Goal: Transaction & Acquisition: Register for event/course

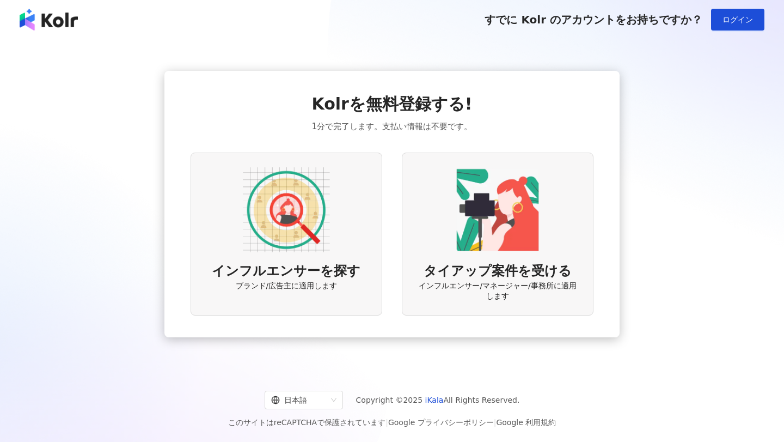
click at [288, 240] on img at bounding box center [286, 209] width 87 height 87
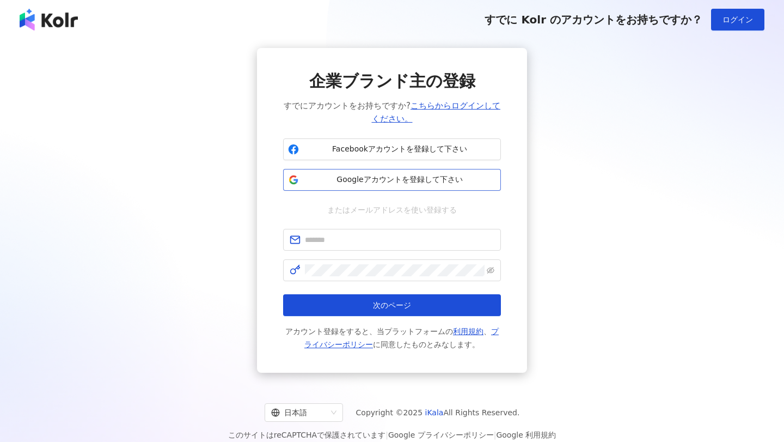
click at [326, 181] on span "Googleアカウントを登録して下さい" at bounding box center [399, 179] width 193 height 11
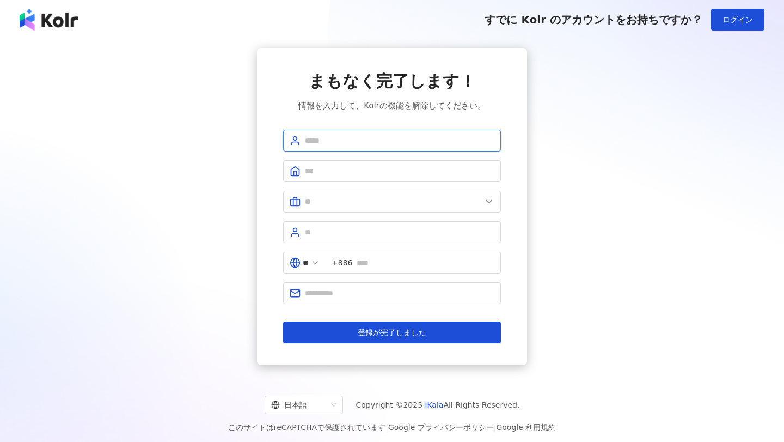
click at [353, 136] on input "text" at bounding box center [400, 141] width 190 height 12
type input "****"
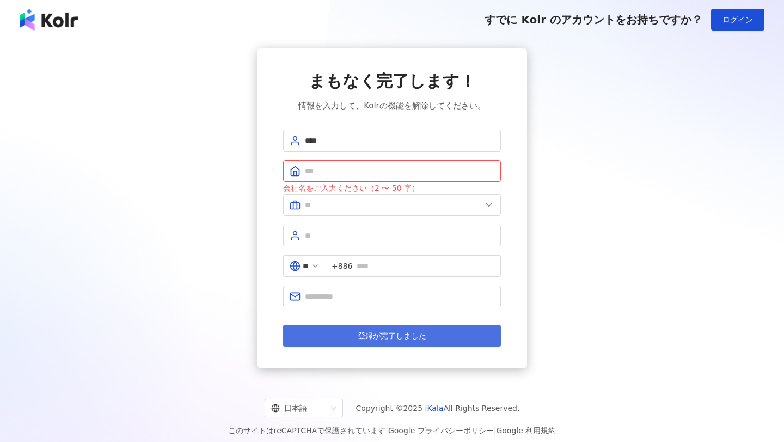
click at [372, 332] on span "登録が完了しました" at bounding box center [392, 335] width 69 height 9
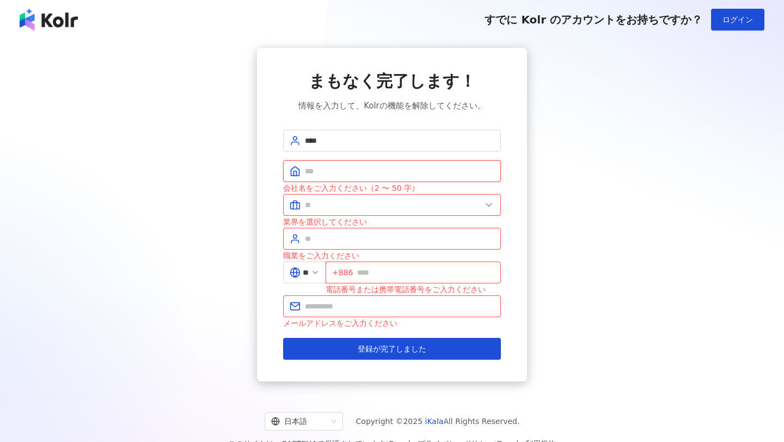
click at [365, 172] on input "text" at bounding box center [400, 171] width 190 height 12
type input "*"
type input "**"
click at [379, 206] on input "text" at bounding box center [393, 205] width 176 height 12
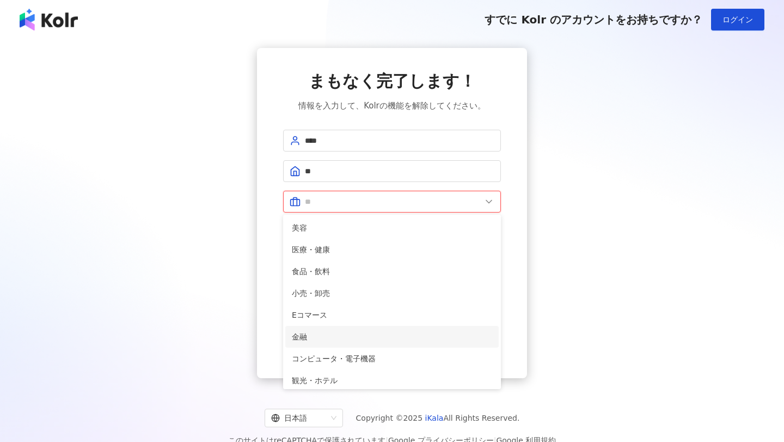
scroll to position [222, 0]
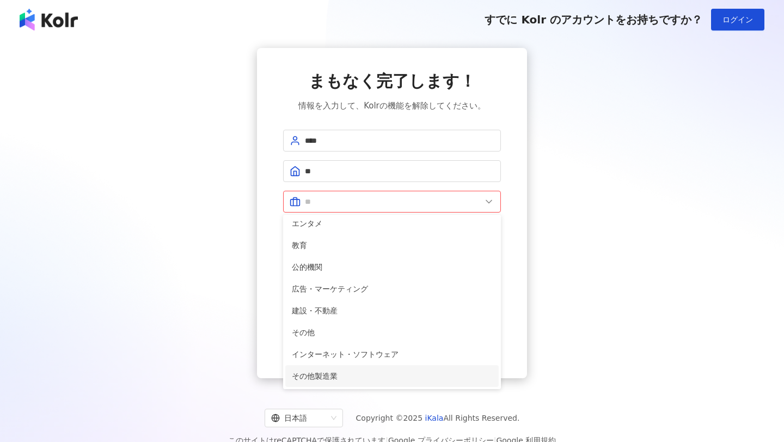
click at [328, 375] on span "その他製造業" at bounding box center [392, 376] width 200 height 12
type input "******"
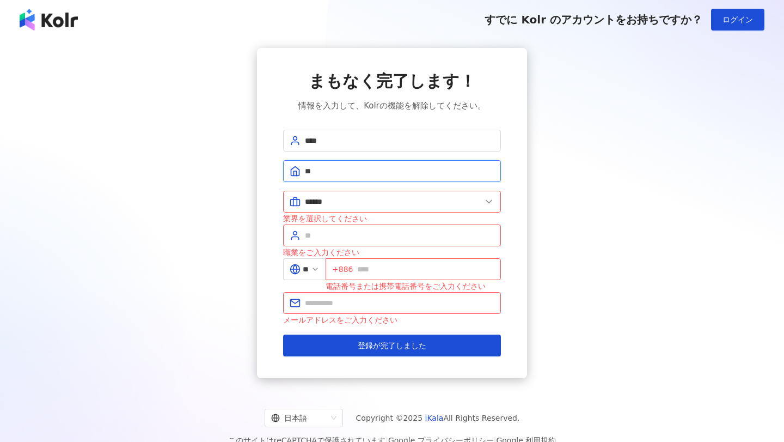
click at [346, 174] on input "**" at bounding box center [400, 171] width 190 height 12
type input "*"
type input "**"
click at [313, 237] on input "text" at bounding box center [400, 235] width 190 height 12
type input "**"
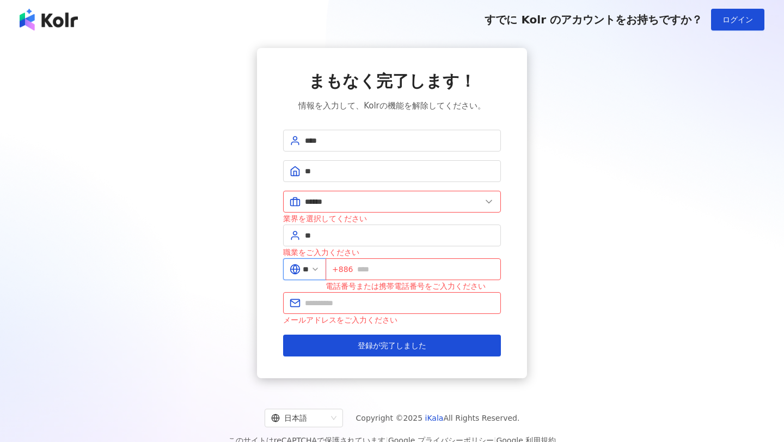
click at [309, 274] on input "**" at bounding box center [306, 269] width 6 height 12
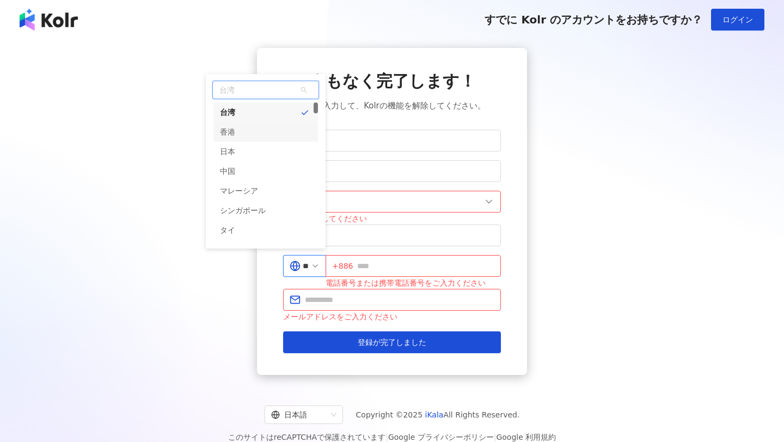
click at [271, 140] on div "香港" at bounding box center [265, 132] width 105 height 20
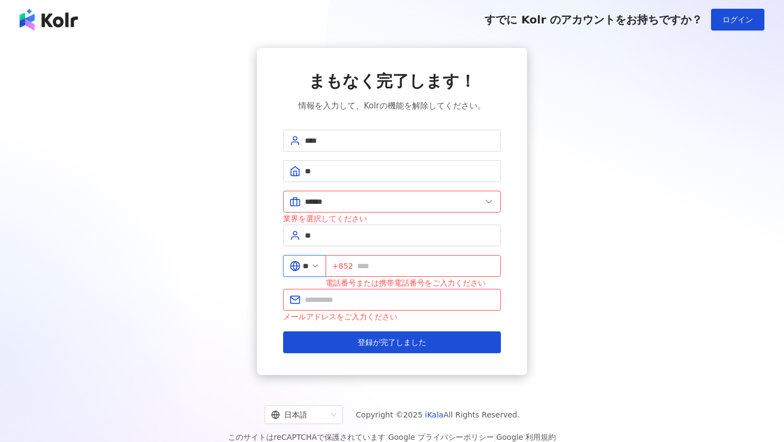
click at [320, 271] on span at bounding box center [315, 266] width 9 height 12
click at [320, 269] on icon at bounding box center [315, 265] width 9 height 9
click at [309, 264] on input "**" at bounding box center [306, 266] width 6 height 12
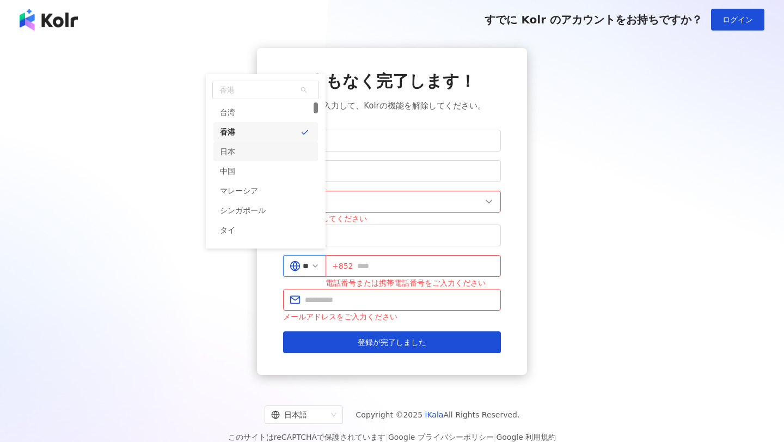
click at [267, 149] on div "日本" at bounding box center [265, 152] width 105 height 20
type input "**"
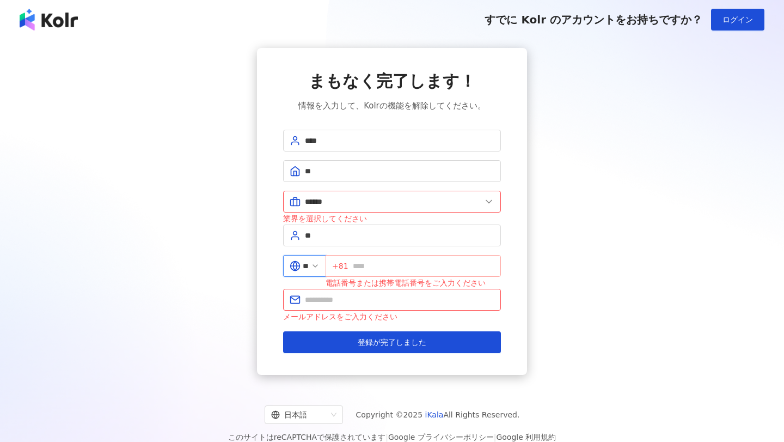
click at [363, 259] on span "+81" at bounding box center [413, 266] width 175 height 22
click at [365, 265] on input "text" at bounding box center [424, 266] width 142 height 12
type input "**********"
click at [358, 312] on div "メールアドレスをご入力ください" at bounding box center [392, 316] width 218 height 12
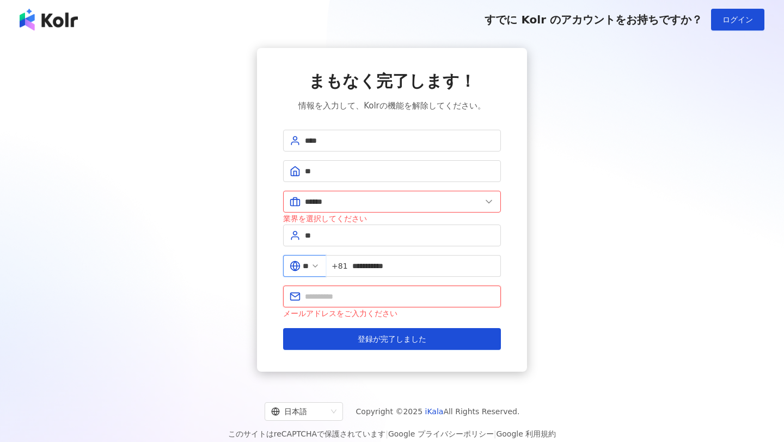
click at [358, 301] on input "text" at bounding box center [400, 296] width 190 height 12
drag, startPoint x: 406, startPoint y: 296, endPoint x: 266, endPoint y: 284, distance: 140.4
click at [266, 285] on div "**********" at bounding box center [392, 209] width 270 height 323
type input "*"
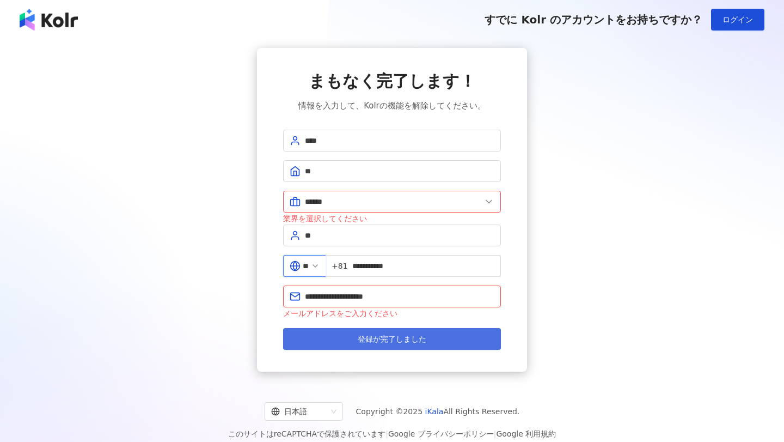
type input "**********"
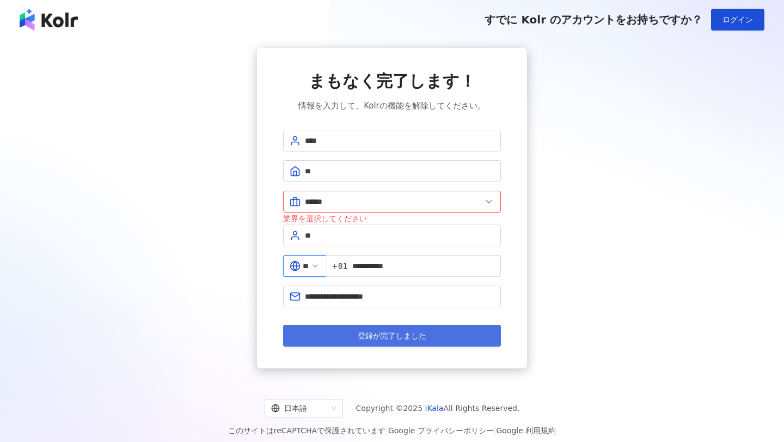
click at [323, 332] on button "登録が完了しました" at bounding box center [392, 336] width 218 height 22
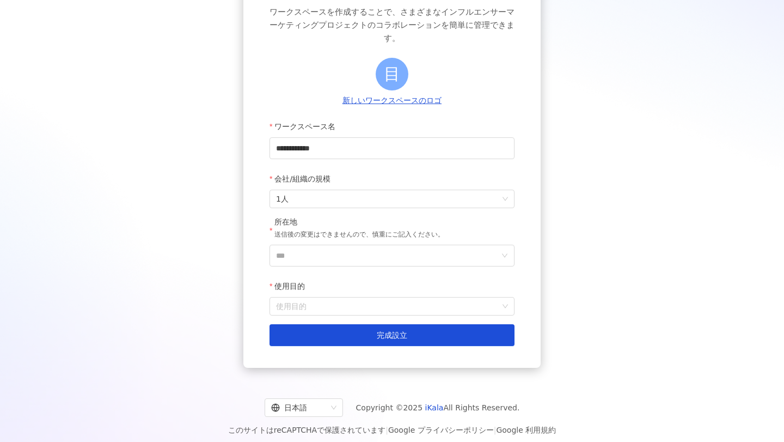
scroll to position [101, 0]
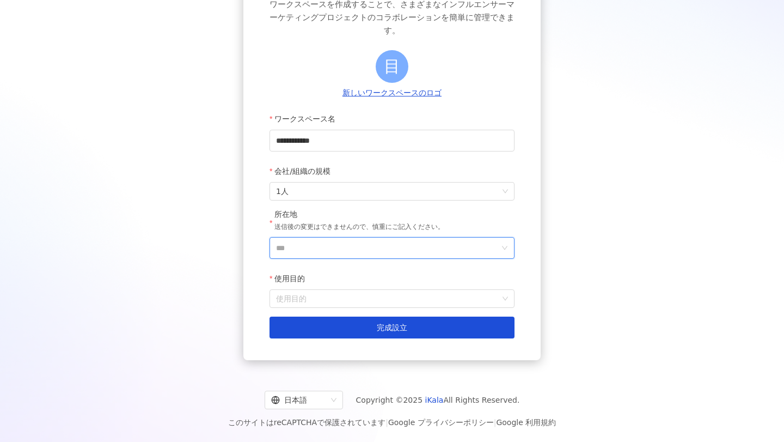
click at [350, 253] on input "***" at bounding box center [387, 247] width 223 height 21
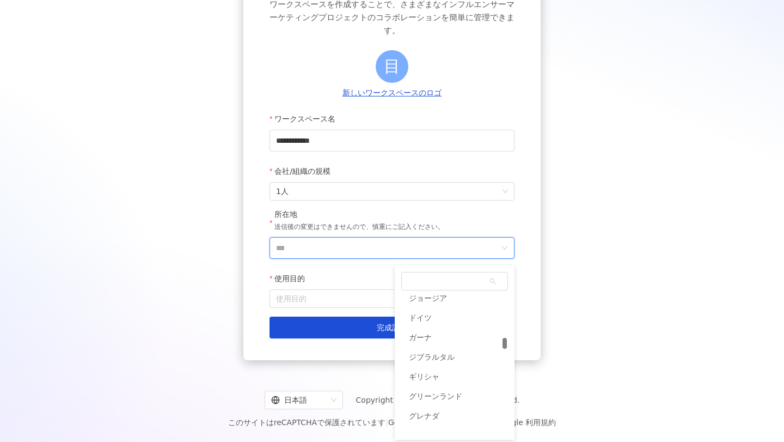
scroll to position [1799, 0]
click at [450, 279] on span at bounding box center [455, 280] width 106 height 17
type input "*"
type input "**"
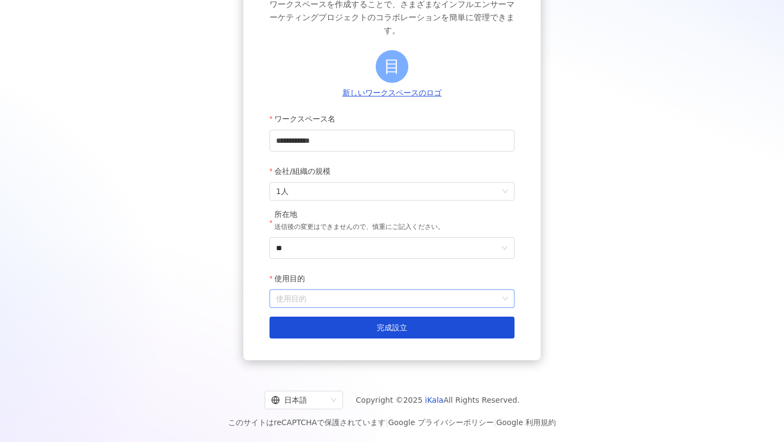
click at [382, 295] on input "使用目的" at bounding box center [392, 298] width 232 height 17
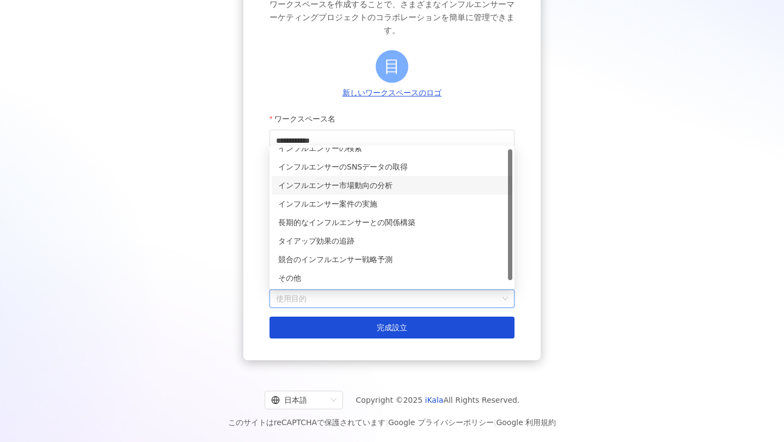
scroll to position [0, 0]
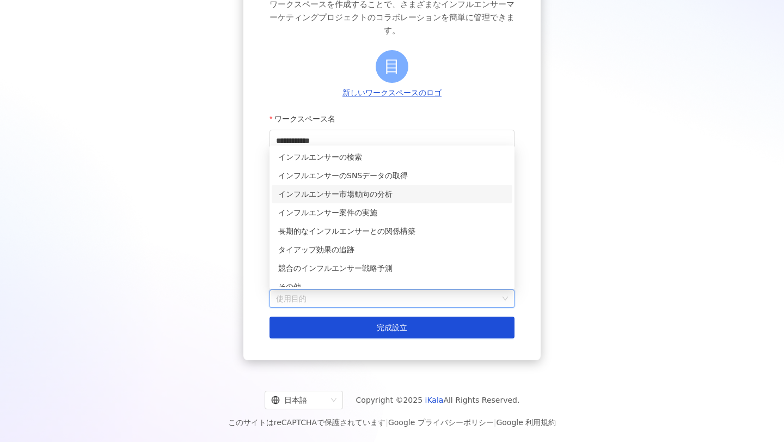
click at [366, 193] on div "インフルエンサー市場動向の分析" at bounding box center [392, 194] width 228 height 12
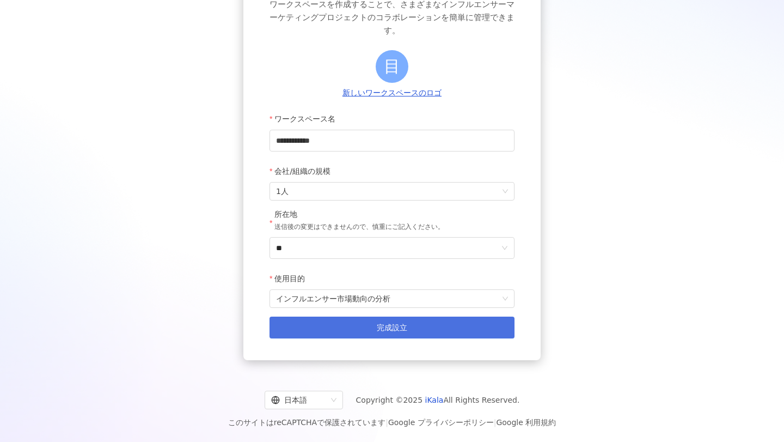
click at [353, 329] on button "完成設立" at bounding box center [392, 327] width 245 height 22
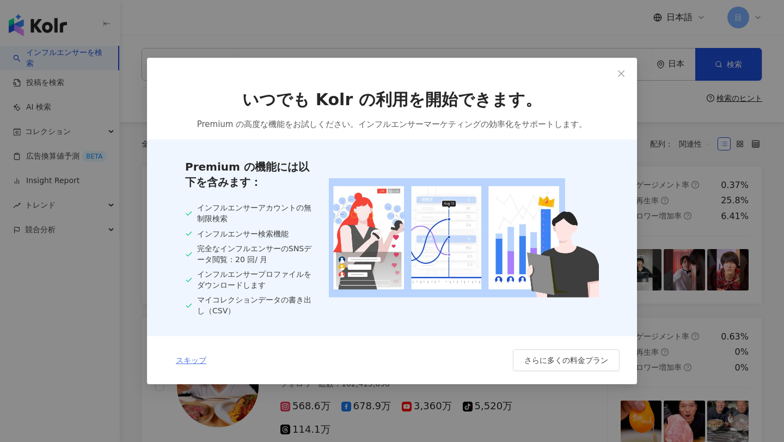
click at [199, 364] on button "スキップ" at bounding box center [190, 360] width 53 height 22
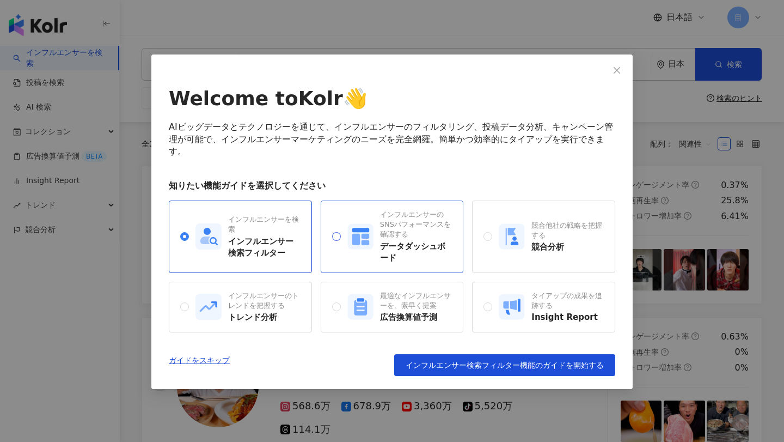
click at [372, 246] on icon at bounding box center [360, 236] width 26 height 26
click at [267, 242] on div "インフルエンサー検索フィルター" at bounding box center [264, 247] width 72 height 23
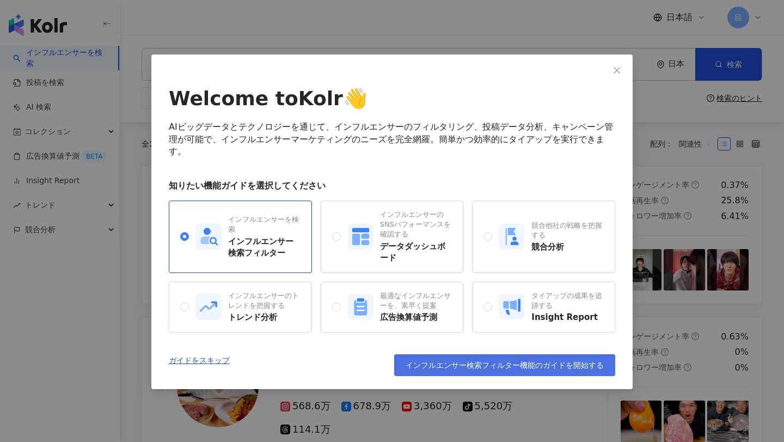
click at [441, 364] on span "インフルエンサー検索フィルター機能のガイドを開始する" at bounding box center [505, 365] width 198 height 9
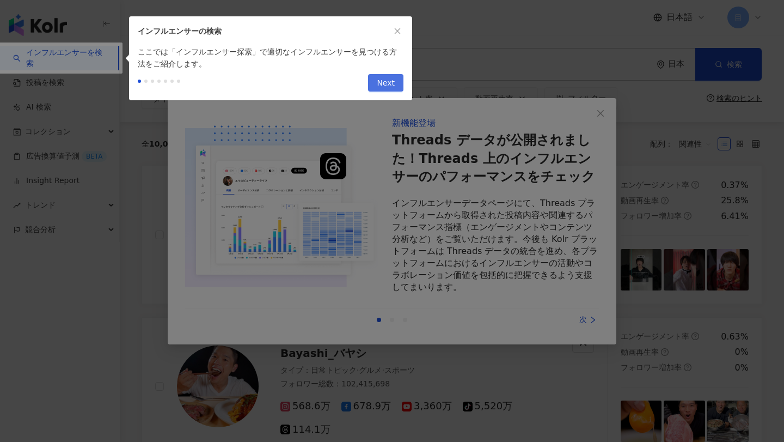
click at [383, 85] on span "Next" at bounding box center [386, 83] width 18 height 17
type input "**********"
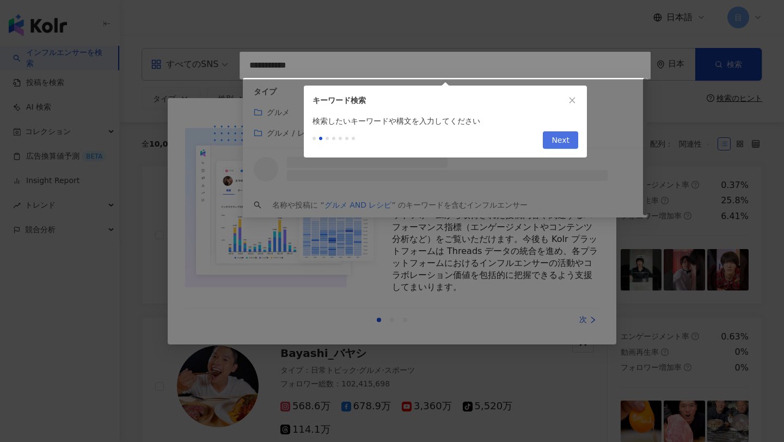
click at [555, 134] on span "Next" at bounding box center [561, 140] width 18 height 17
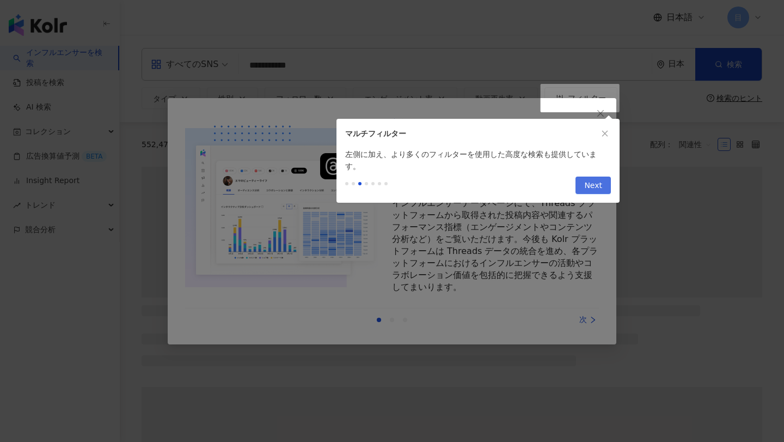
click at [594, 177] on span "Next" at bounding box center [593, 185] width 18 height 17
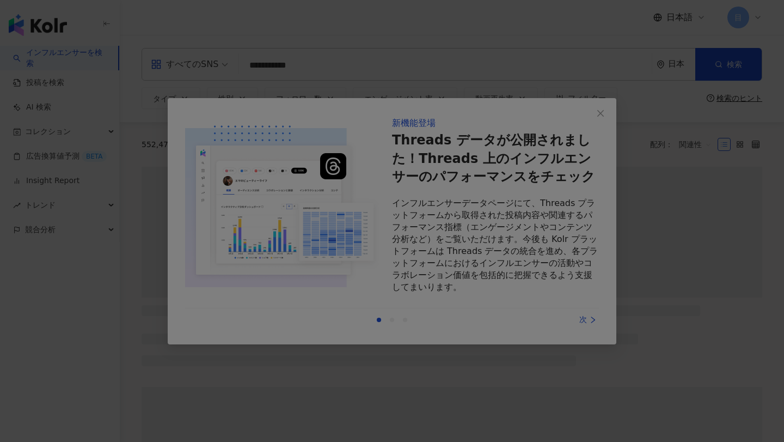
click at [603, 115] on div at bounding box center [392, 221] width 784 height 442
click at [554, 254] on div at bounding box center [392, 221] width 784 height 442
drag, startPoint x: 606, startPoint y: 281, endPoint x: 595, endPoint y: 281, distance: 11.4
click at [601, 281] on div at bounding box center [392, 221] width 784 height 442
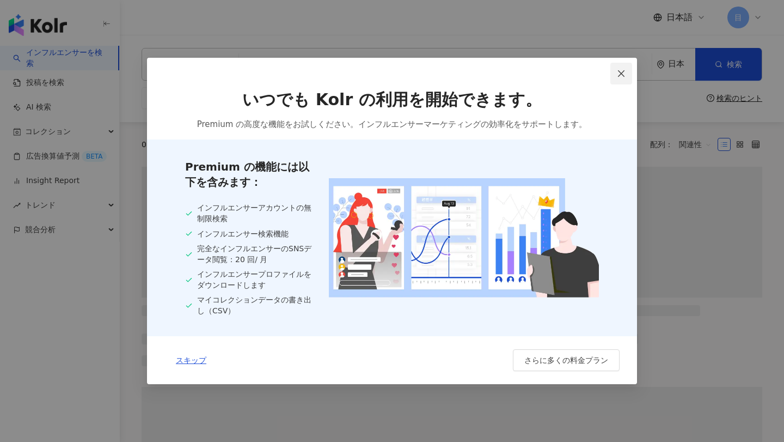
click at [622, 80] on button "Close" at bounding box center [621, 74] width 22 height 22
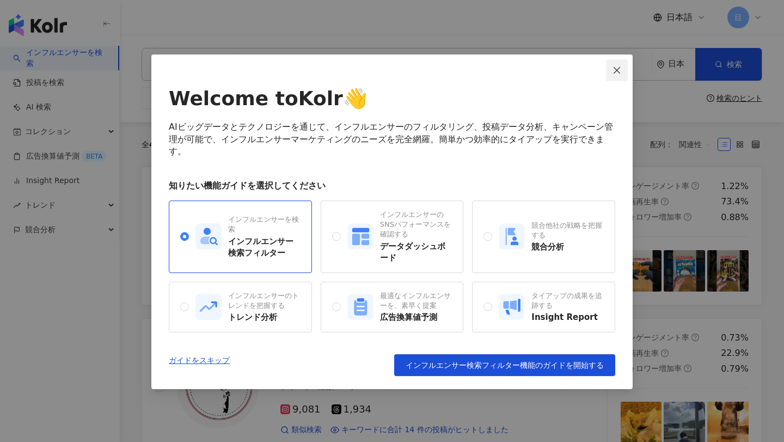
click at [613, 72] on icon "close" at bounding box center [617, 70] width 9 height 9
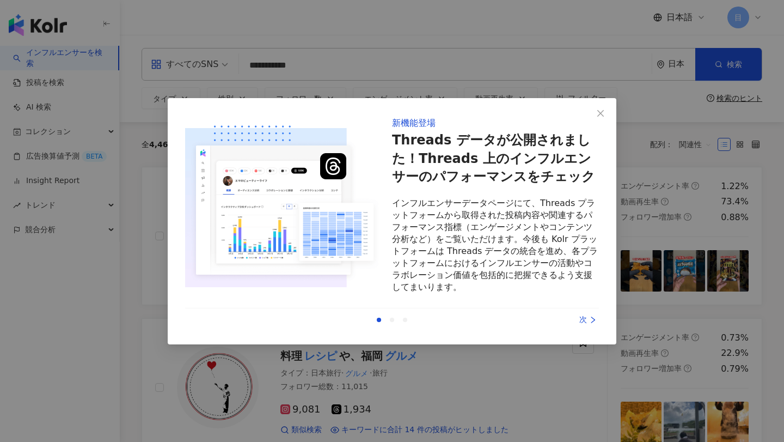
click at [585, 317] on div "次" at bounding box center [558, 320] width 82 height 12
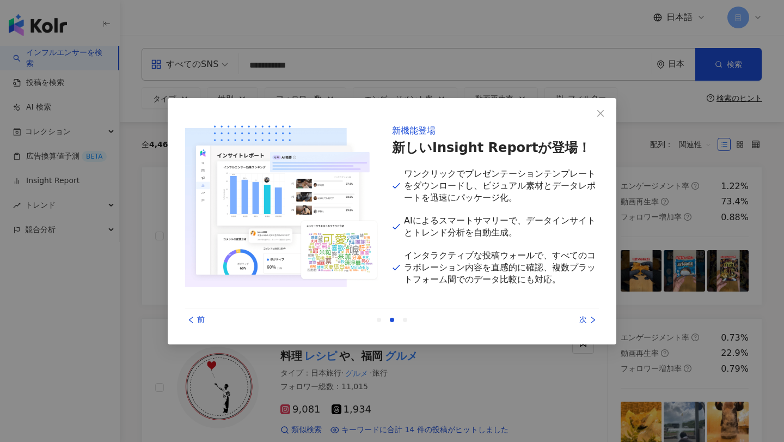
click at [585, 318] on div "次" at bounding box center [558, 320] width 82 height 12
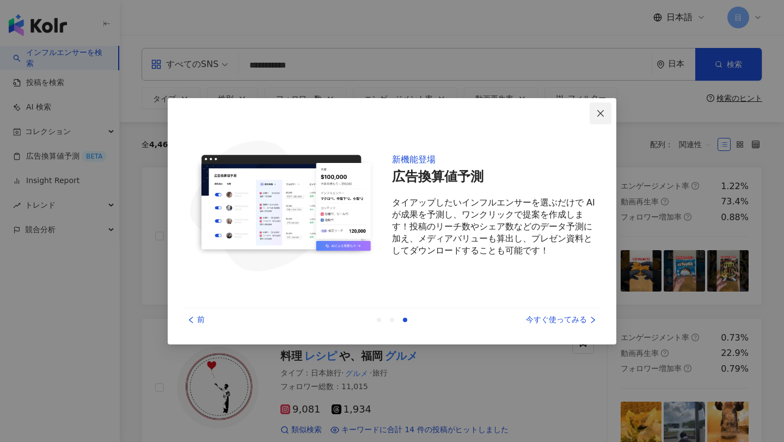
click at [602, 112] on icon "close" at bounding box center [600, 113] width 7 height 7
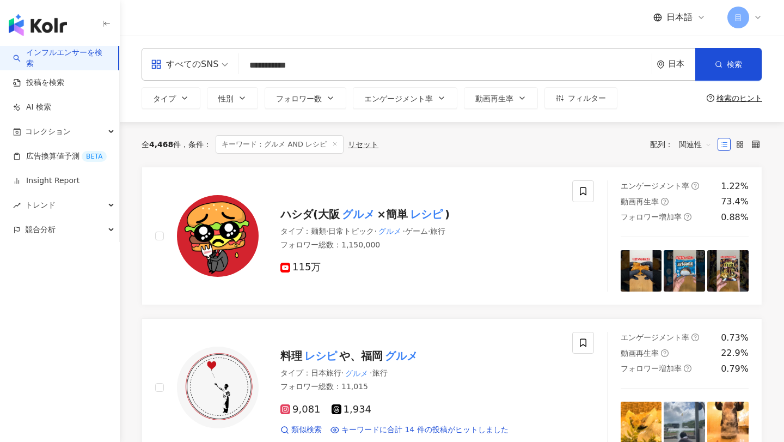
click at [372, 66] on input "**********" at bounding box center [445, 65] width 404 height 21
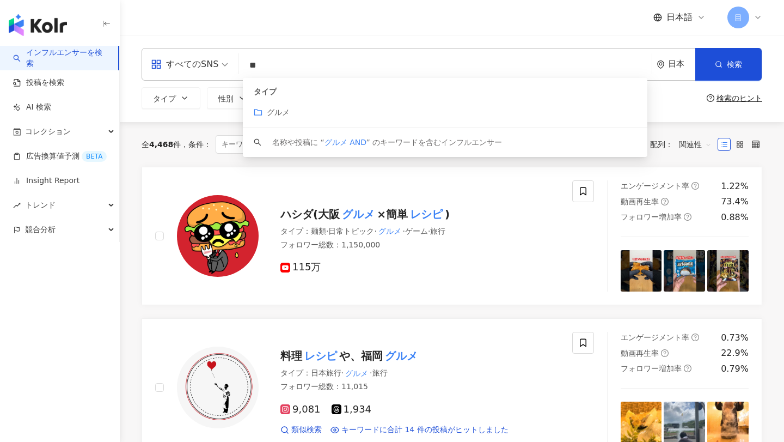
type input "*"
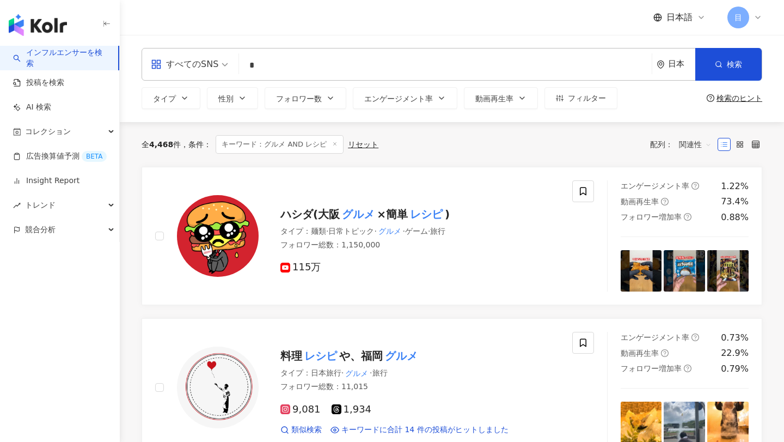
type input "*"
type input "***"
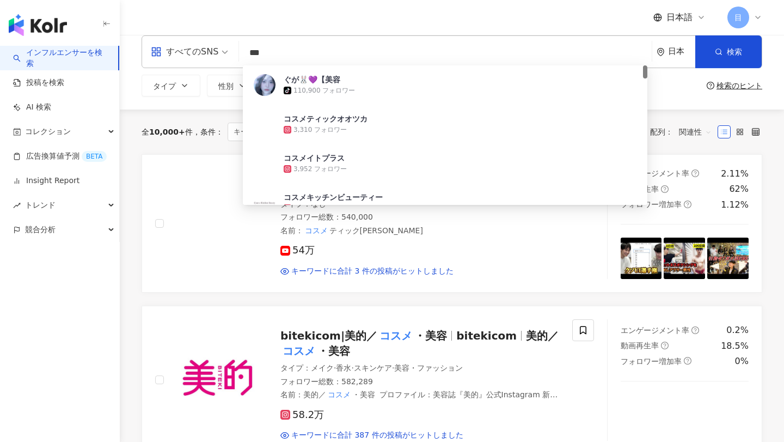
scroll to position [8, 0]
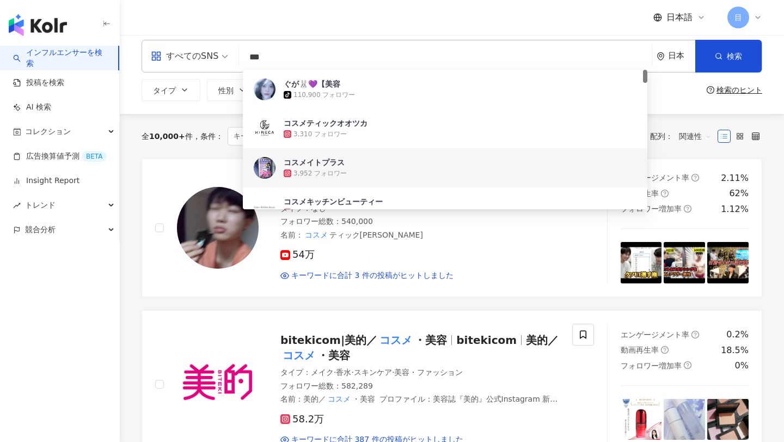
click at [169, 154] on div "全 10,000+ 件 条件 ： キーワード：コスメ リセット 配列： 関連性" at bounding box center [452, 136] width 621 height 45
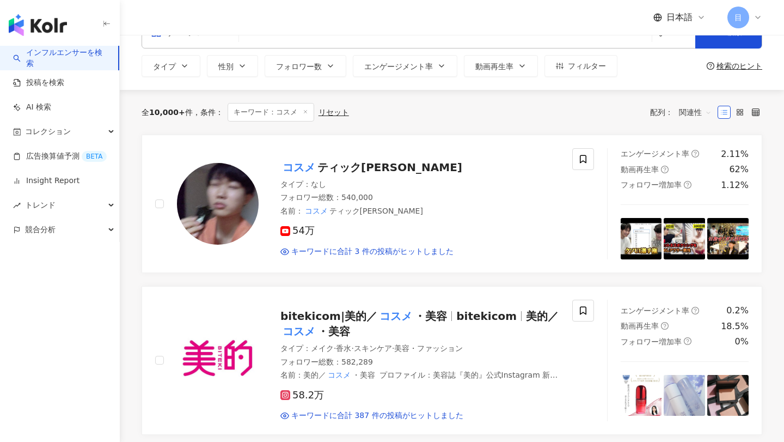
scroll to position [0, 0]
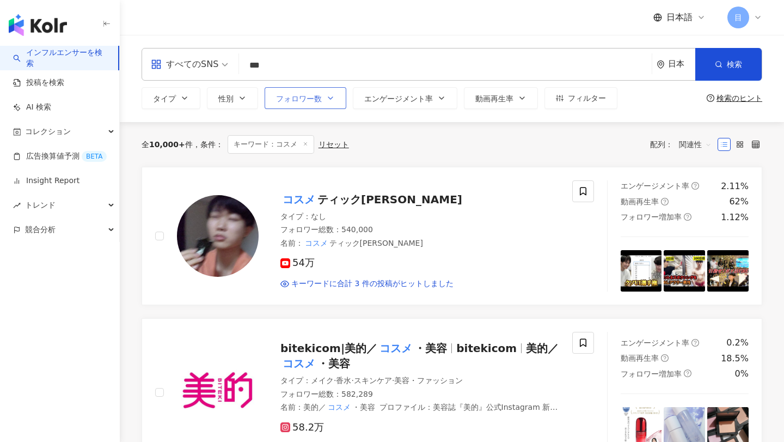
click at [323, 98] on button "フォロワー数" at bounding box center [306, 98] width 82 height 22
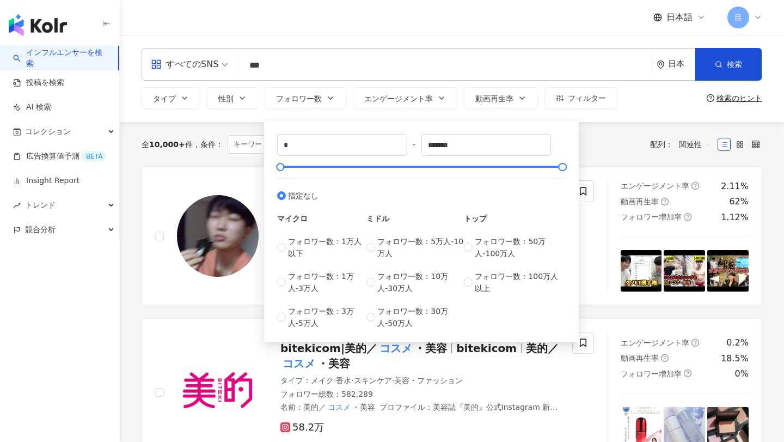
click at [237, 128] on div "全 10,000+ 件 条件 ： キーワード：コスメ リセット 配列： 関連性" at bounding box center [452, 144] width 621 height 45
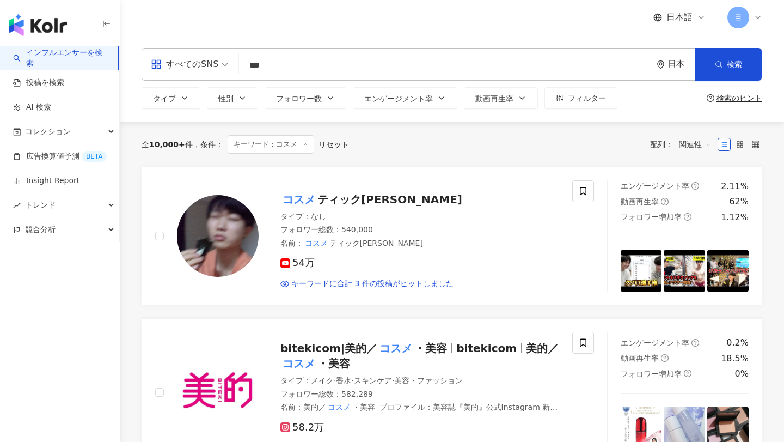
click at [237, 109] on div "すべてのSNS *** 日本 検索 d35e31d6-5025-4c65-bd1a-f42a6be9d2c4 12c412b3-d6ac-4b4a-a88a-…" at bounding box center [452, 78] width 664 height 87
click at [561, 91] on button "フィルター" at bounding box center [581, 98] width 73 height 22
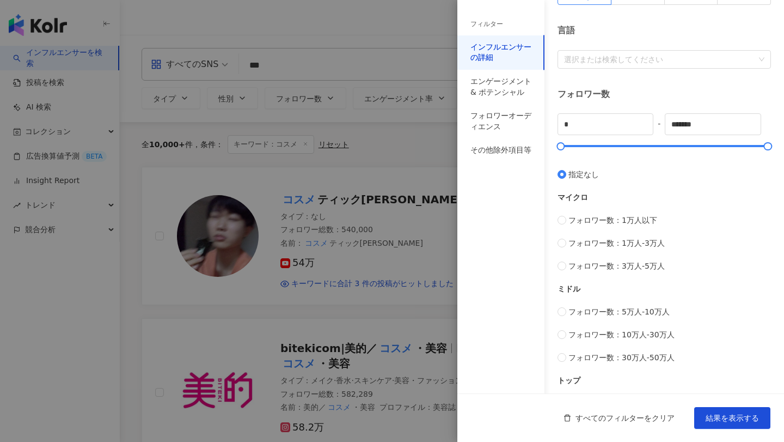
scroll to position [263, 0]
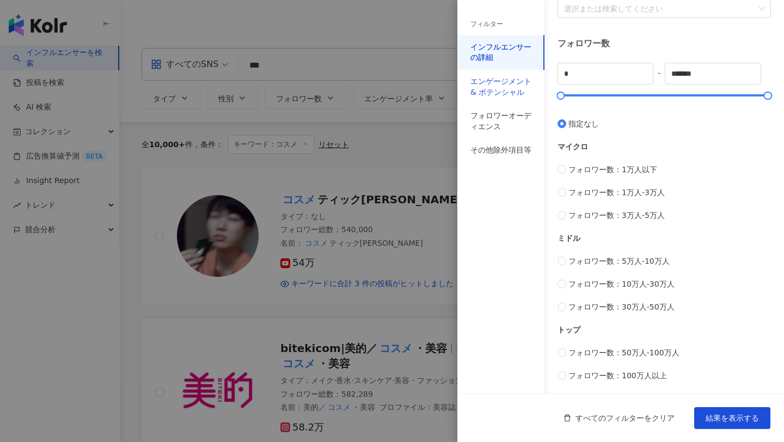
click at [505, 86] on div "エンゲージメント & ポテンシャル" at bounding box center [501, 86] width 61 height 21
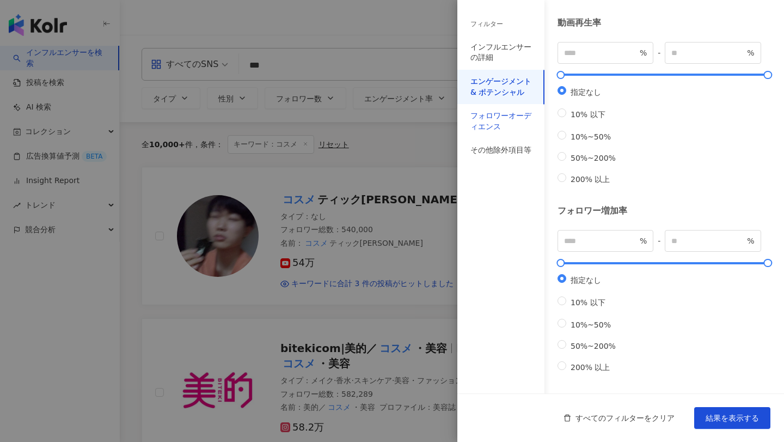
click at [495, 122] on div "フォロワーオーディエンス" at bounding box center [501, 121] width 61 height 21
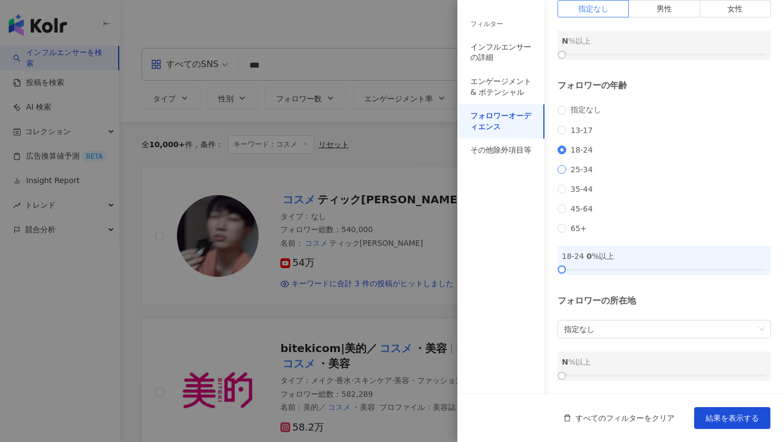
click at [566, 165] on span "25-34" at bounding box center [581, 169] width 31 height 9
drag, startPoint x: 561, startPoint y: 39, endPoint x: 582, endPoint y: 41, distance: 21.3
click at [582, 41] on div "N %以上" at bounding box center [664, 44] width 213 height 29
click at [582, 53] on div at bounding box center [664, 54] width 205 height 2
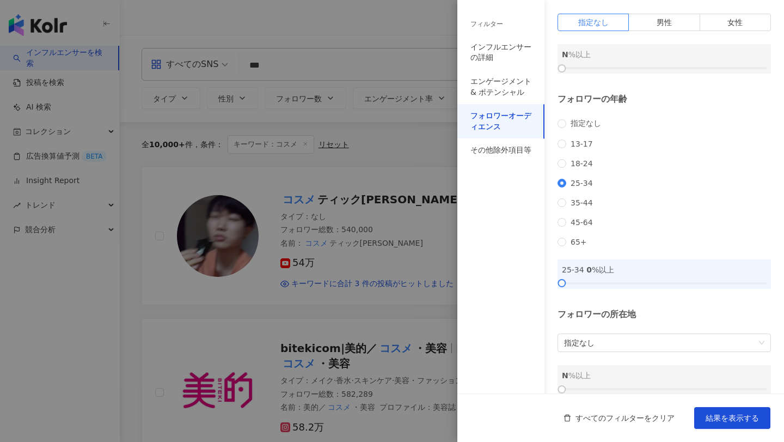
scroll to position [0, 0]
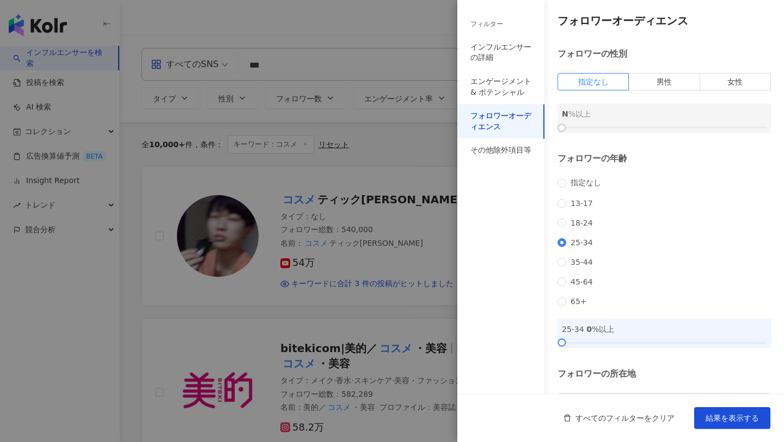
click at [736, 90] on div "フォロワーの性別 指定なし 男性 女性 N %以上" at bounding box center [664, 90] width 213 height 85
click at [736, 87] on label "女性" at bounding box center [735, 81] width 71 height 17
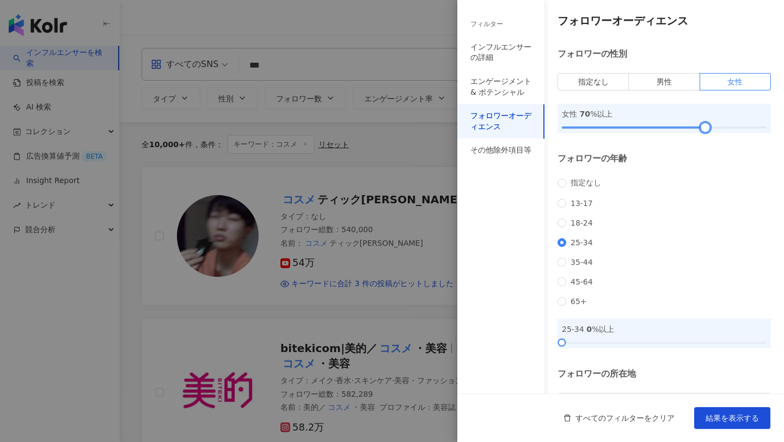
drag, startPoint x: 563, startPoint y: 128, endPoint x: 706, endPoint y: 120, distance: 144.0
click at [707, 125] on div at bounding box center [705, 128] width 6 height 6
drag, startPoint x: 705, startPoint y: 129, endPoint x: 694, endPoint y: 127, distance: 11.1
click at [694, 127] on div at bounding box center [695, 128] width 6 height 6
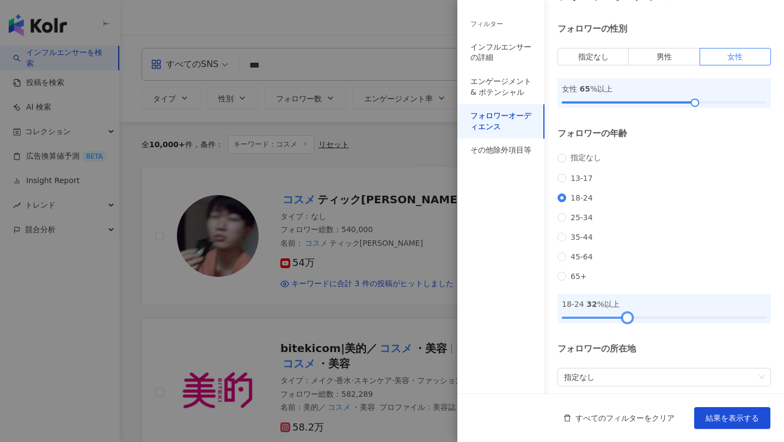
drag, startPoint x: 563, startPoint y: 337, endPoint x: 633, endPoint y: 340, distance: 70.3
click at [631, 320] on div at bounding box center [628, 317] width 6 height 6
click at [632, 320] on div at bounding box center [631, 317] width 6 height 6
drag, startPoint x: 632, startPoint y: 335, endPoint x: 616, endPoint y: 337, distance: 16.4
click at [616, 320] on div at bounding box center [615, 317] width 6 height 6
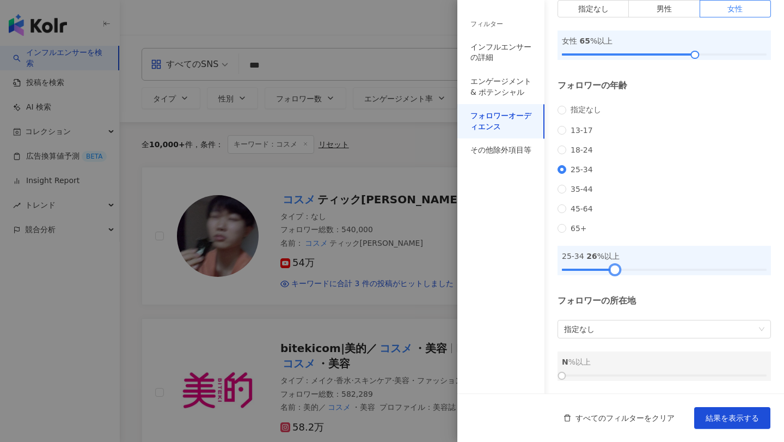
scroll to position [91, 0]
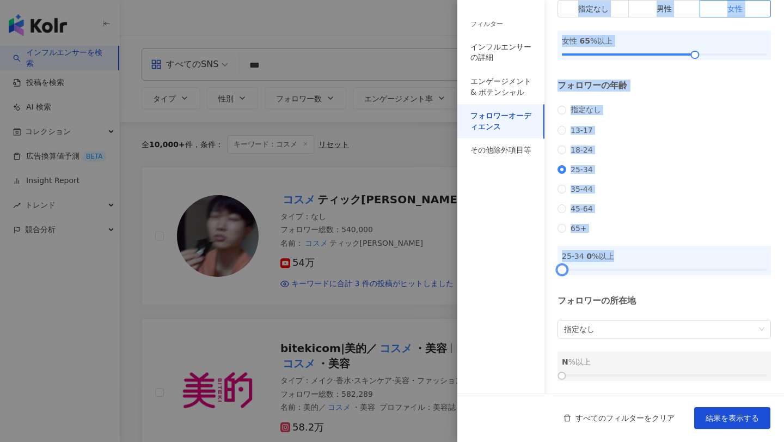
drag, startPoint x: 620, startPoint y: 267, endPoint x: 522, endPoint y: 262, distance: 98.7
click at [521, 262] on div "フィルター インフルエンサーの詳細 エンゲージメント & ポテンシャル フォロワーオーディエンス その他除外項目等 インフルエンサーの詳細 タイプ ( 検索し…" at bounding box center [620, 184] width 327 height 515
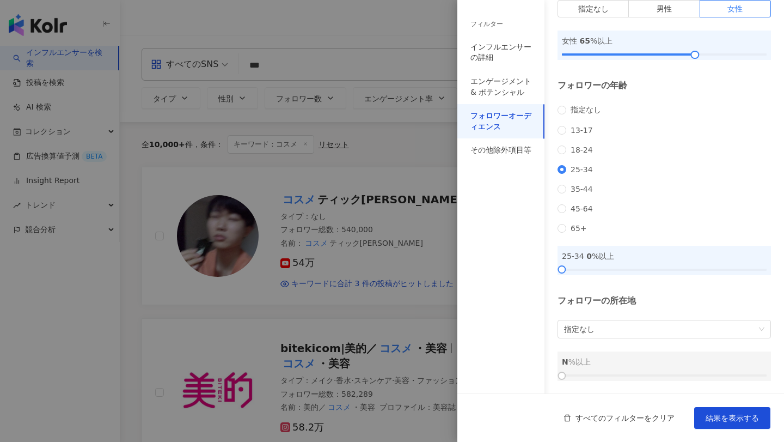
click at [674, 209] on div "指定なし [PHONE_NUMBER] [PHONE_NUMBER] 45-64 65+" at bounding box center [664, 168] width 213 height 127
click at [616, 323] on span "指定なし" at bounding box center [664, 328] width 200 height 17
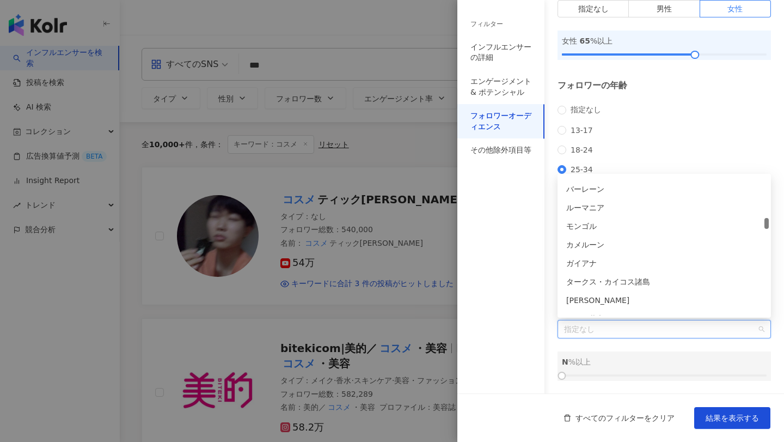
scroll to position [1389, 0]
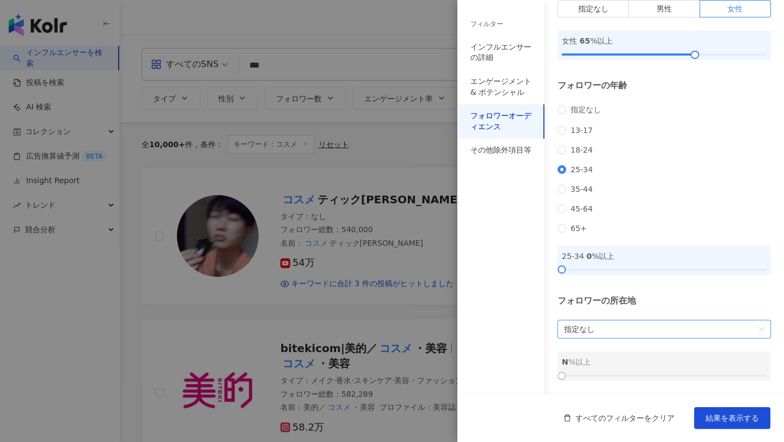
click at [603, 328] on span "指定なし" at bounding box center [664, 328] width 200 height 17
type input "**"
drag, startPoint x: 563, startPoint y: 371, endPoint x: 597, endPoint y: 373, distance: 34.9
click at [597, 373] on div at bounding box center [664, 375] width 205 height 7
drag, startPoint x: 562, startPoint y: 372, endPoint x: 575, endPoint y: 371, distance: 13.1
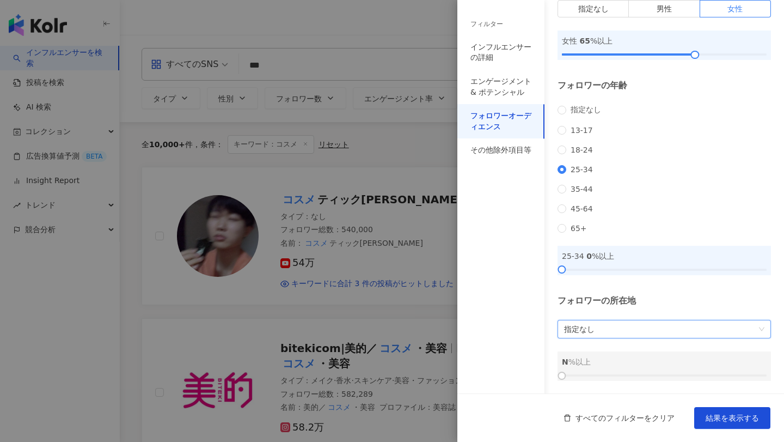
click at [574, 372] on div at bounding box center [664, 375] width 205 height 7
click at [635, 256] on div "25-34 0 %以上" at bounding box center [664, 256] width 205 height 12
click at [593, 334] on span "指定なし" at bounding box center [664, 328] width 200 height 17
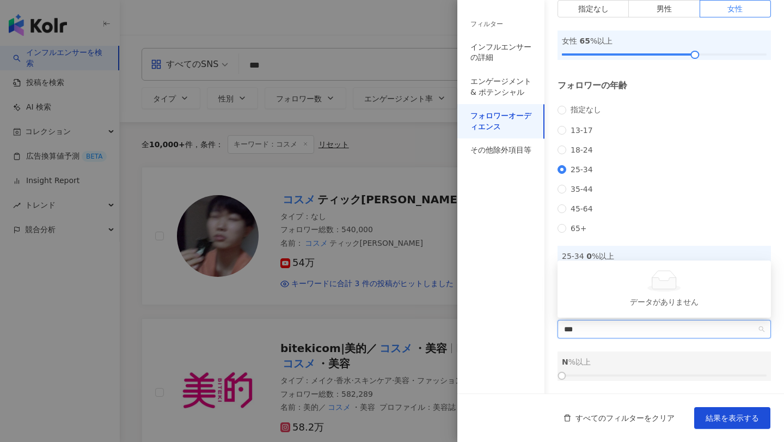
type input "**"
click at [607, 311] on div "日本" at bounding box center [664, 306] width 196 height 12
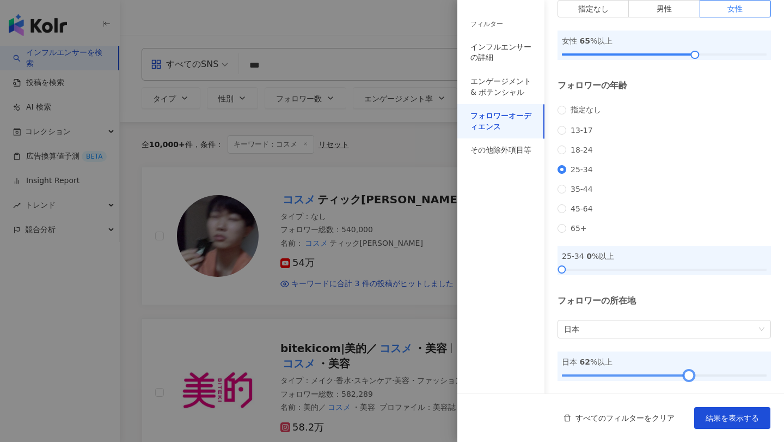
drag, startPoint x: 564, startPoint y: 376, endPoint x: 692, endPoint y: 376, distance: 127.4
click at [692, 376] on div at bounding box center [689, 375] width 6 height 6
click at [717, 414] on span "結果を表示する" at bounding box center [732, 417] width 53 height 9
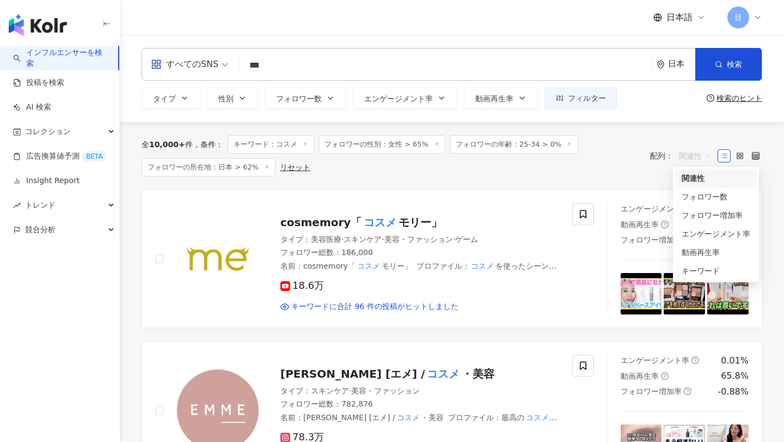
click at [696, 157] on span "関連性" at bounding box center [695, 155] width 33 height 17
click at [694, 197] on div "フォロワー数" at bounding box center [716, 197] width 69 height 12
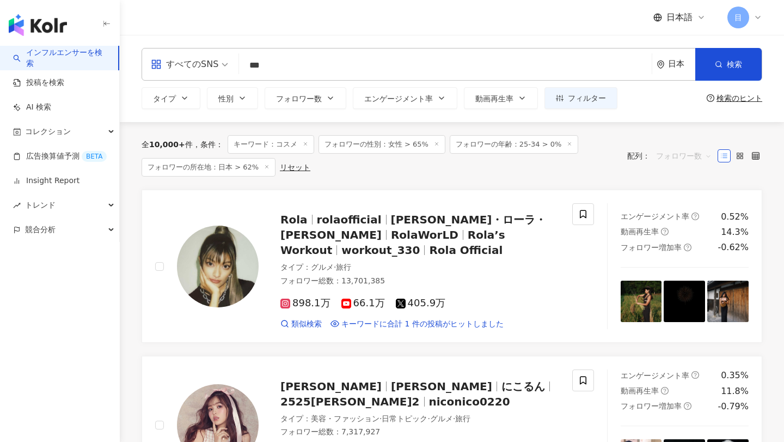
click at [673, 156] on span "フォロワー数" at bounding box center [684, 155] width 56 height 17
click at [688, 230] on div "エンゲージメント率" at bounding box center [693, 234] width 69 height 12
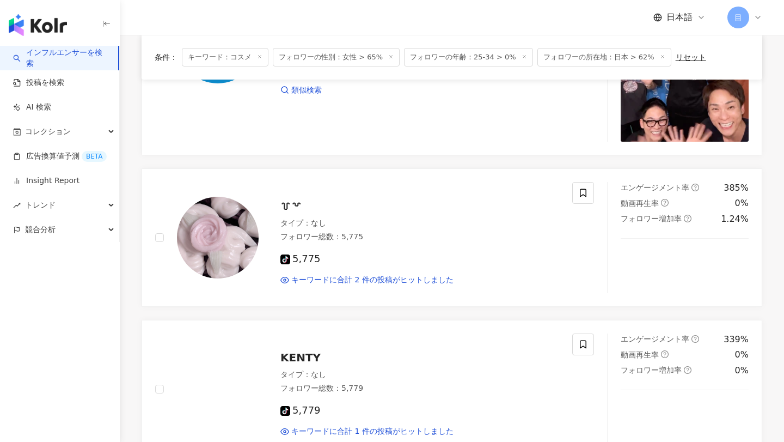
scroll to position [239, 0]
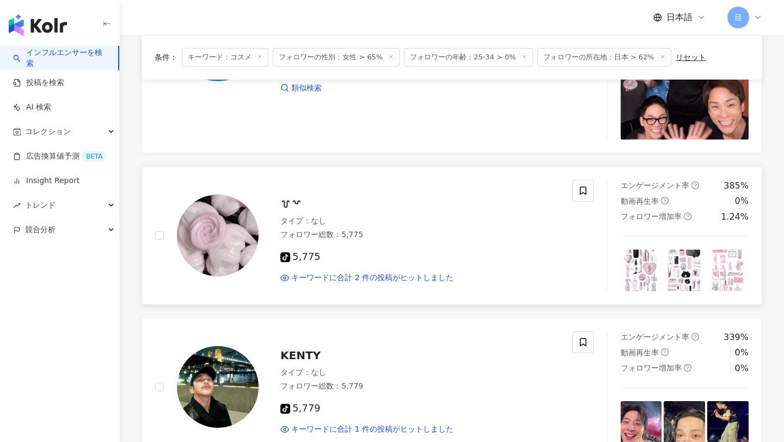
click at [699, 185] on div "エンゲージメント率 385%" at bounding box center [685, 186] width 129 height 12
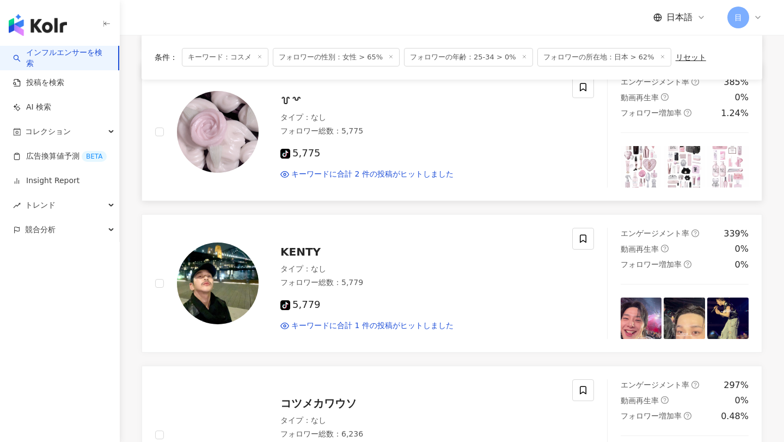
scroll to position [441, 0]
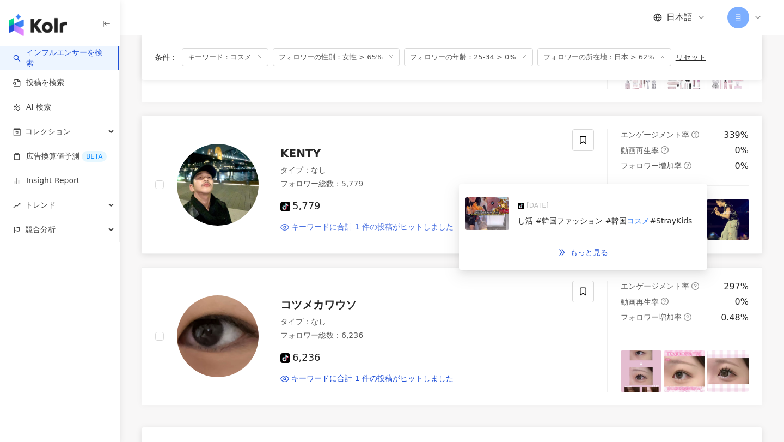
click at [356, 229] on span "キーワードに合計 1 件の投稿がヒットしました" at bounding box center [372, 227] width 162 height 11
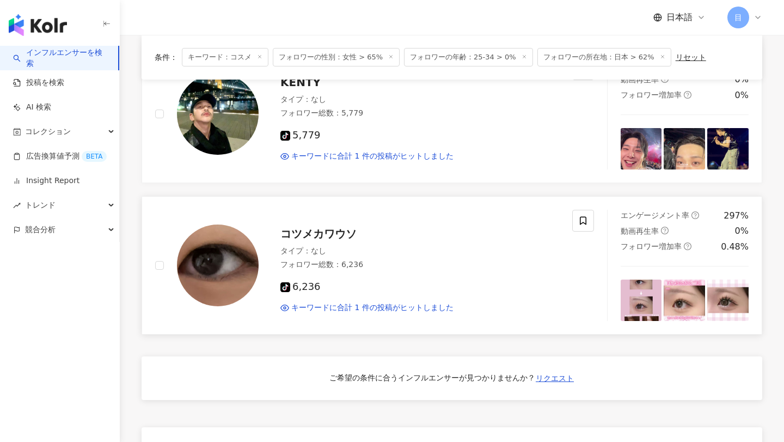
scroll to position [358, 0]
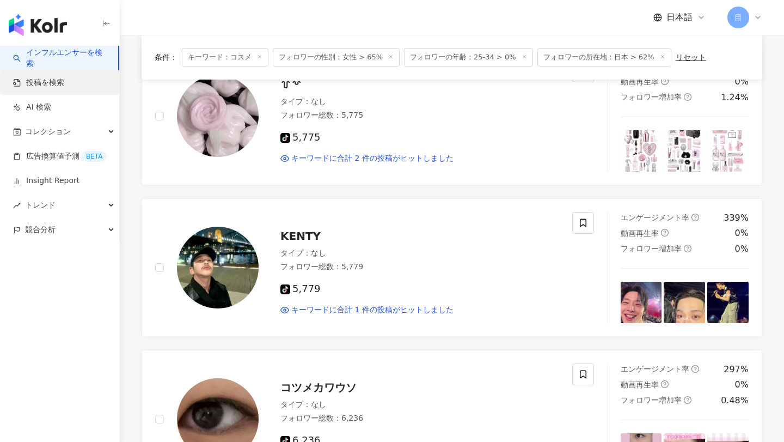
click at [50, 84] on link "投稿を検索" at bounding box center [38, 82] width 51 height 11
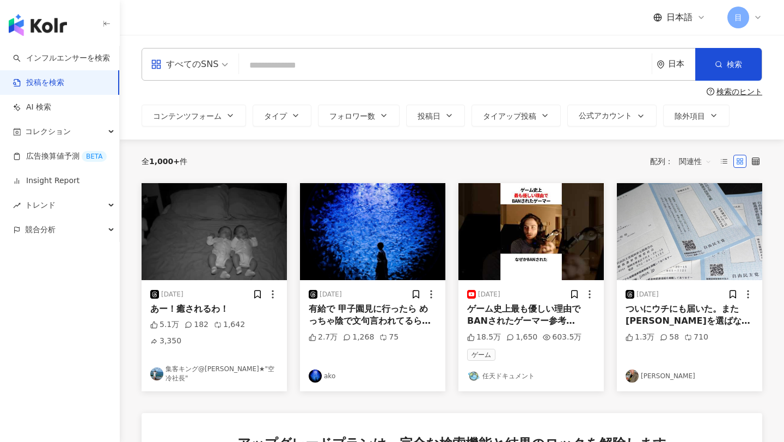
click at [277, 67] on input "search" at bounding box center [445, 64] width 404 height 23
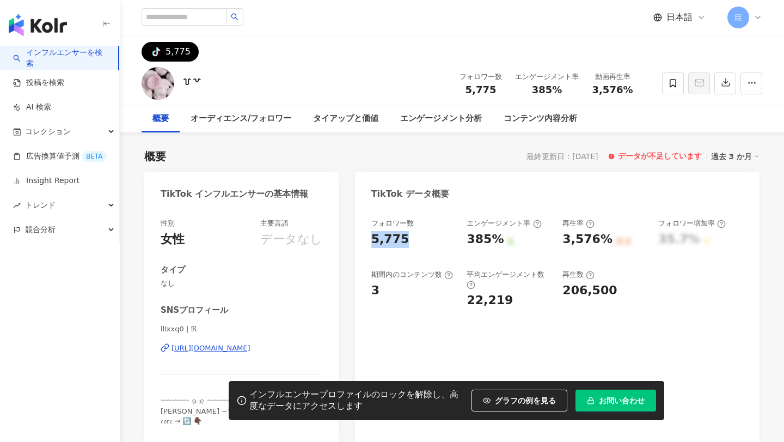
drag, startPoint x: 374, startPoint y: 238, endPoint x: 418, endPoint y: 238, distance: 44.1
click at [418, 238] on div "5,775" at bounding box center [413, 239] width 85 height 17
click at [195, 341] on div "lllxxq0 | ℜ https://www.tiktok.com/share/user/7035095859076350977" at bounding box center [242, 356] width 162 height 64
click at [200, 346] on div "https://www.tiktok.com/share/user/7035095859076350977" at bounding box center [211, 348] width 79 height 10
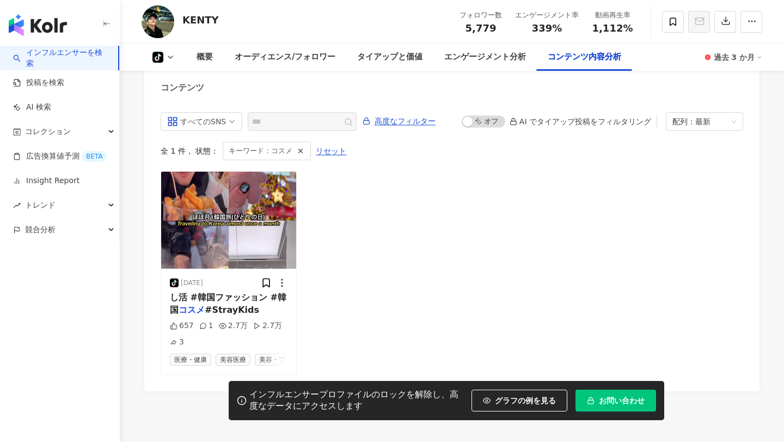
scroll to position [2116, 0]
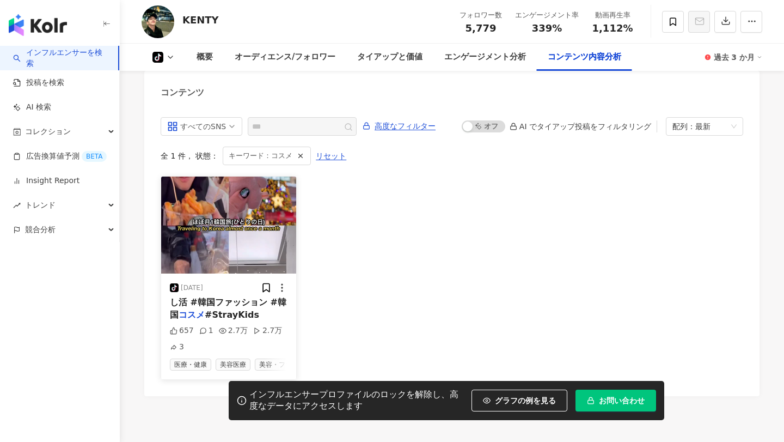
click at [204, 303] on span "し活 #韓国ファッション #韓国" at bounding box center [228, 308] width 117 height 22
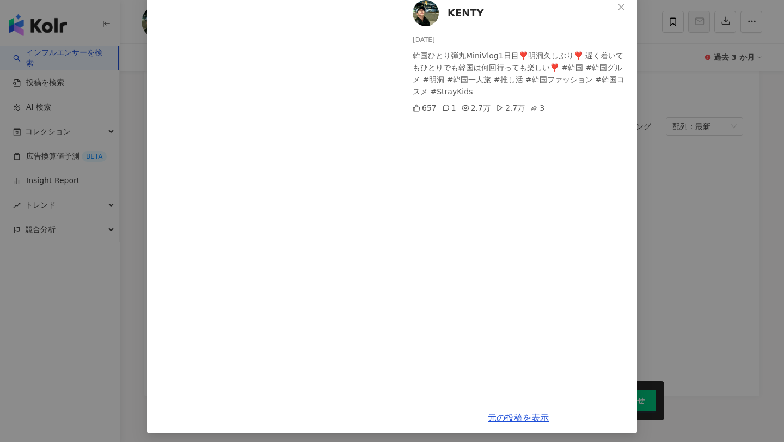
scroll to position [68, 0]
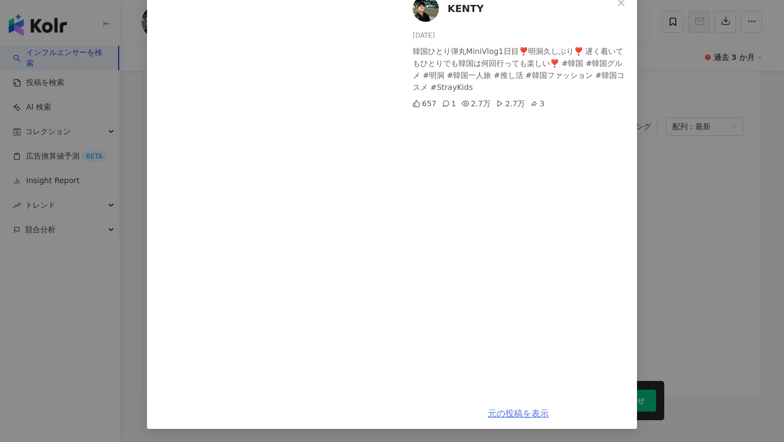
click at [517, 408] on link "元の投稿を表示" at bounding box center [518, 413] width 61 height 10
click at [768, 332] on div "KENTY 2025/01/03 韓国ひとり弾丸MiniVlog1日目❣️明洞久しぶり❣️ 遅く着いてもひとりでも韓国は何回行っても楽しい❣️ #韓国 #韓国…" at bounding box center [392, 221] width 784 height 442
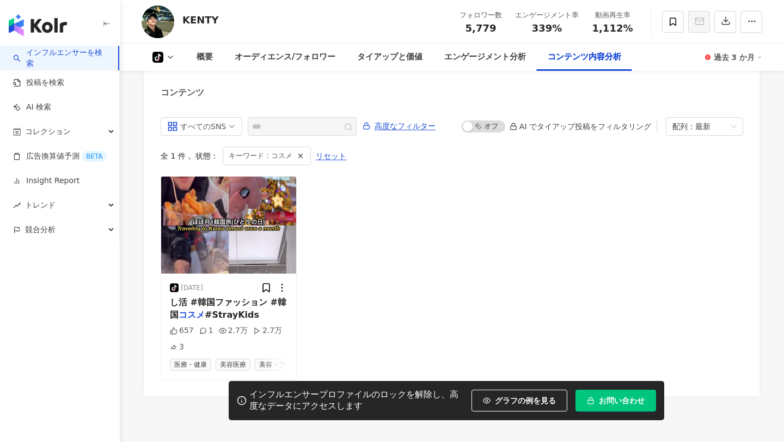
scroll to position [2117, 0]
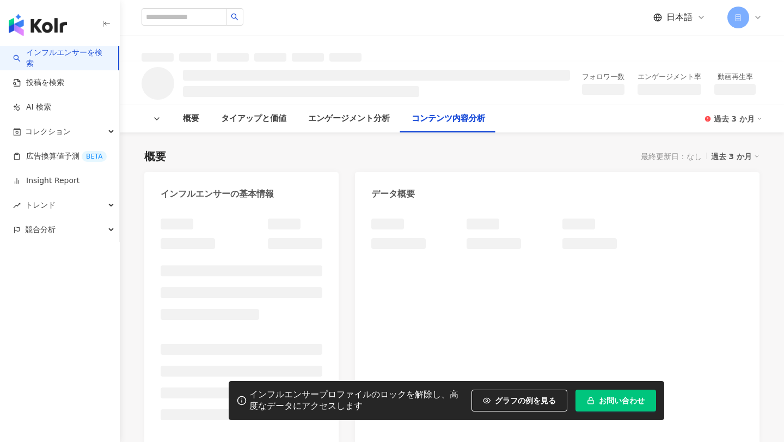
scroll to position [1195, 0]
